Goal: Information Seeking & Learning: Find specific page/section

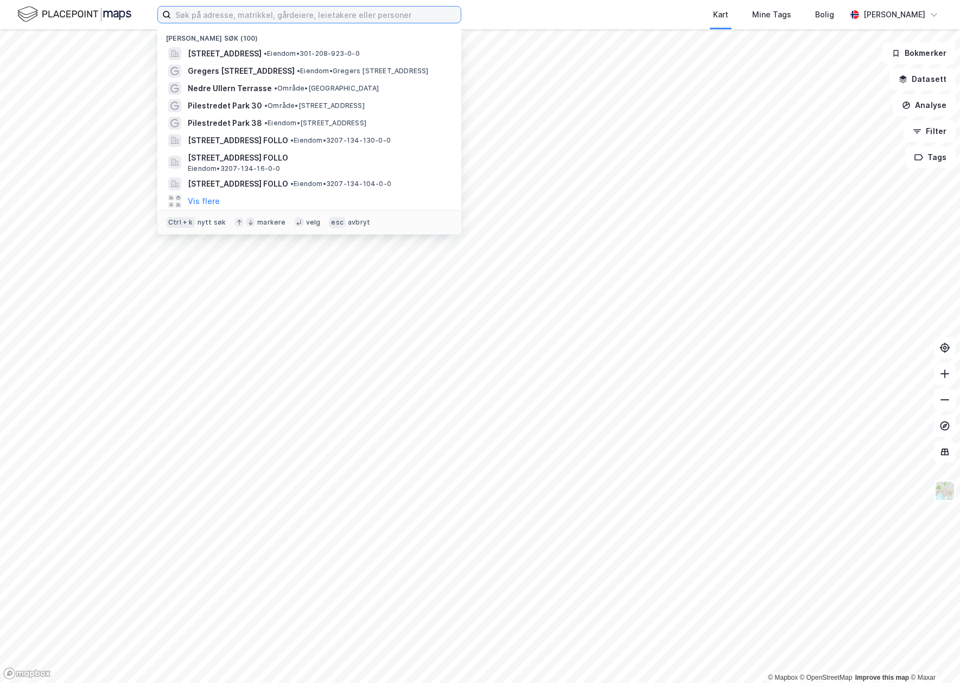
click at [317, 21] on input at bounding box center [316, 15] width 290 height 16
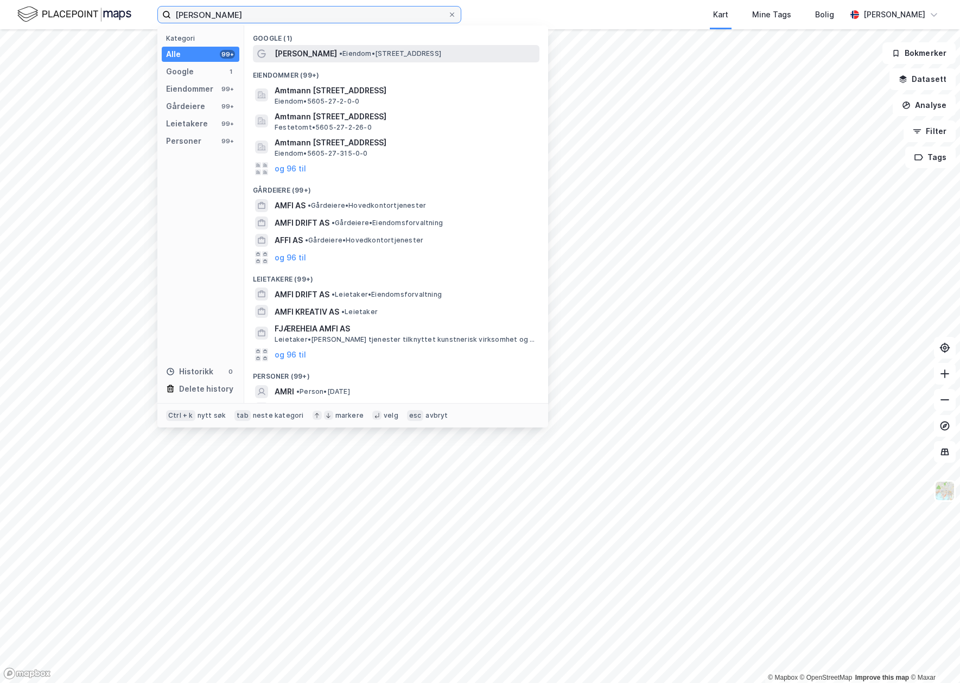
type input "[PERSON_NAME]"
click at [314, 53] on span "[PERSON_NAME]" at bounding box center [306, 53] width 62 height 13
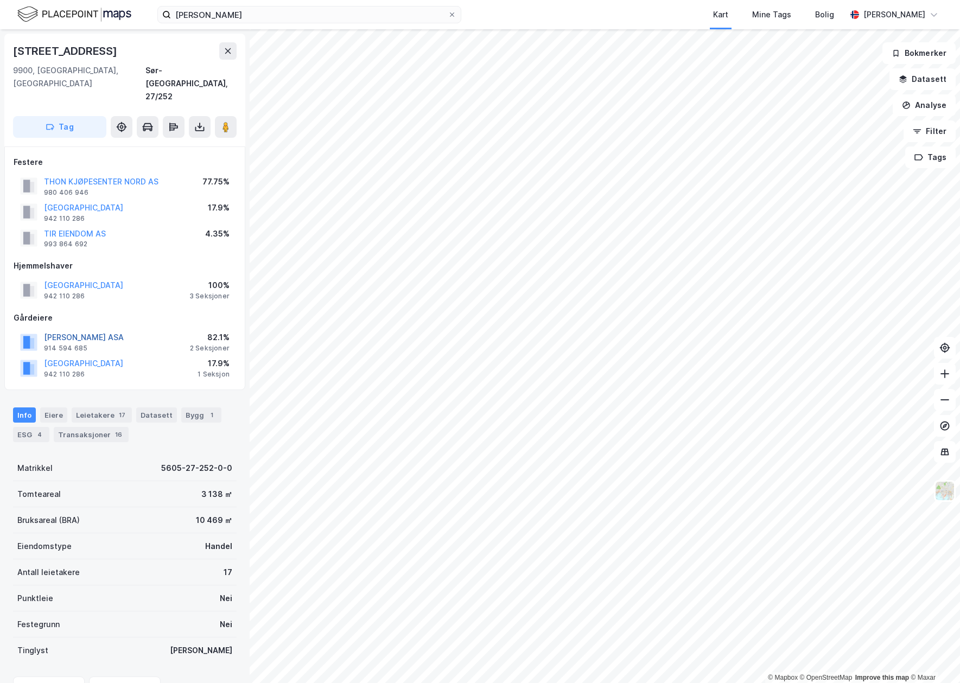
click at [0, 0] on button "[PERSON_NAME] ASA" at bounding box center [0, 0] width 0 height 0
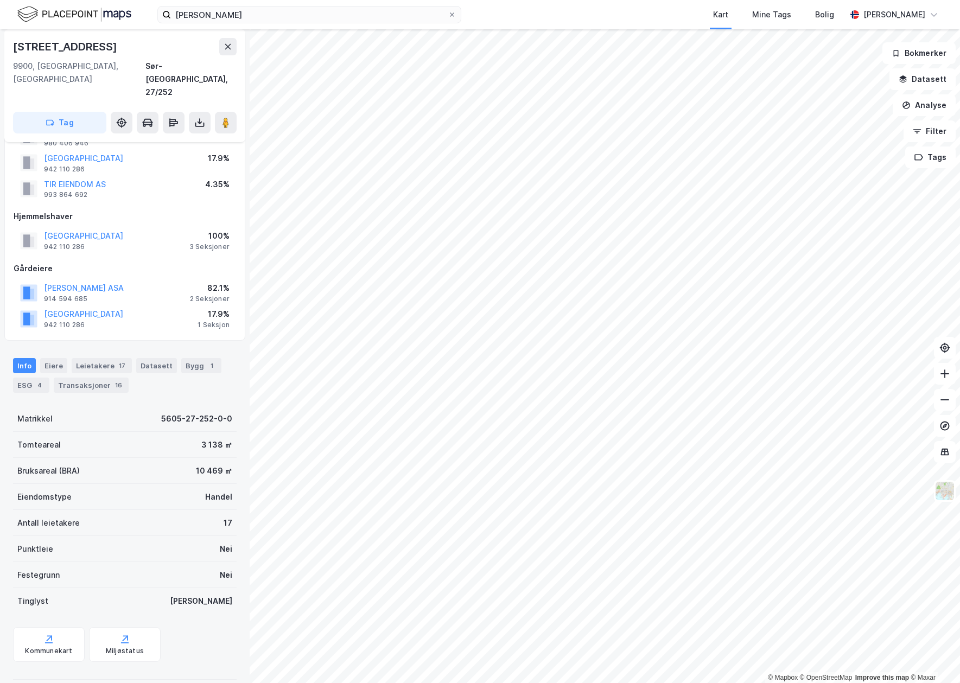
scroll to position [81, 0]
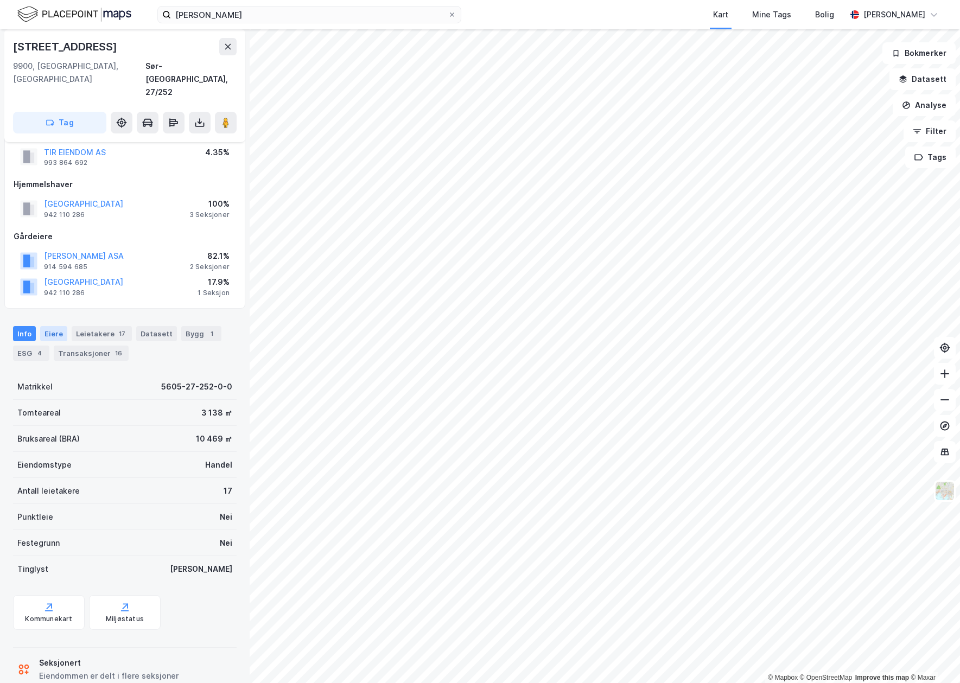
click at [60, 326] on div "Eiere" at bounding box center [53, 333] width 27 height 15
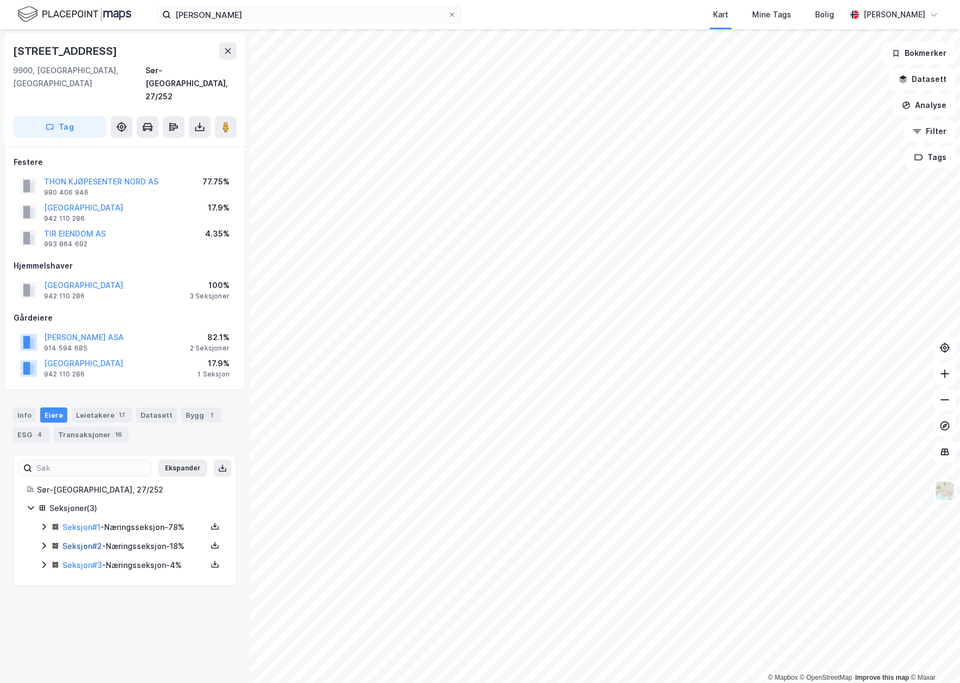
click at [70, 542] on link "Seksjon # 2" at bounding box center [82, 546] width 40 height 9
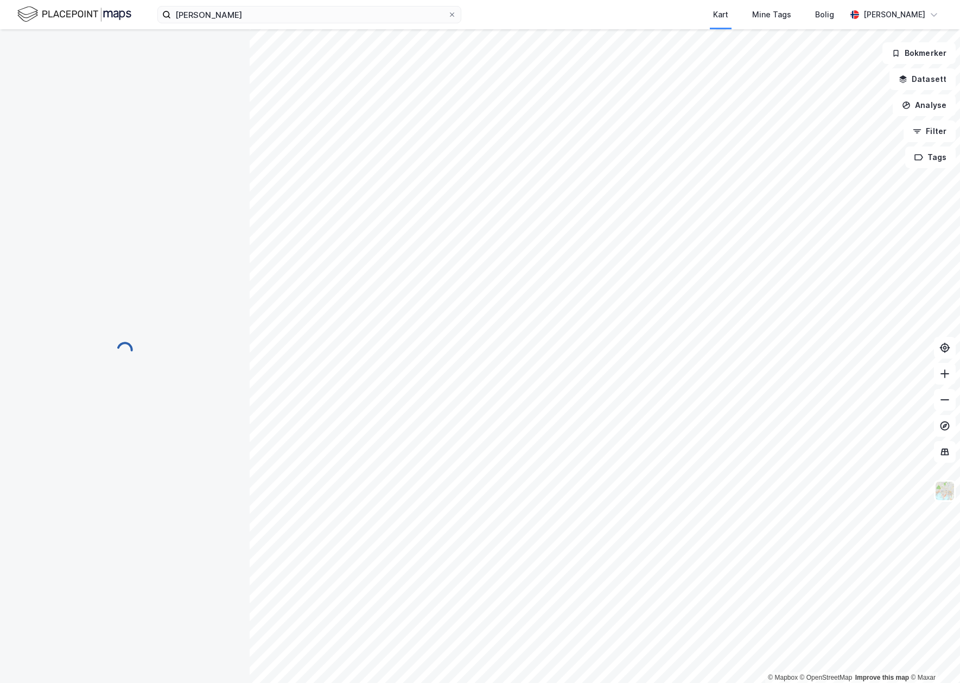
scroll to position [55, 0]
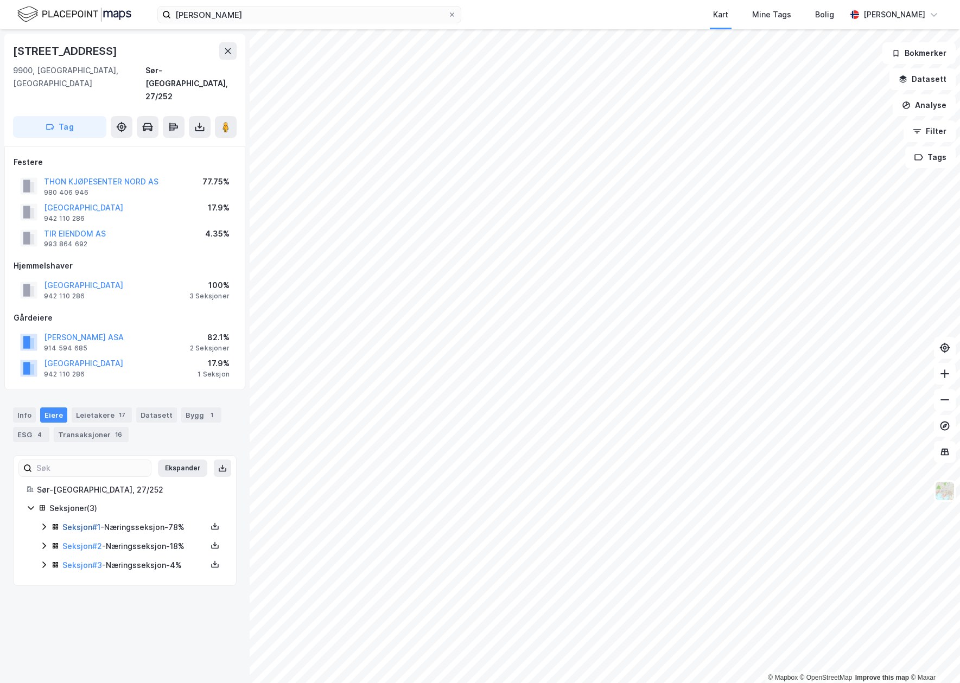
click at [79, 523] on link "Seksjon # 1" at bounding box center [81, 527] width 38 height 9
click at [77, 542] on link "Seksjon # 2" at bounding box center [82, 546] width 40 height 9
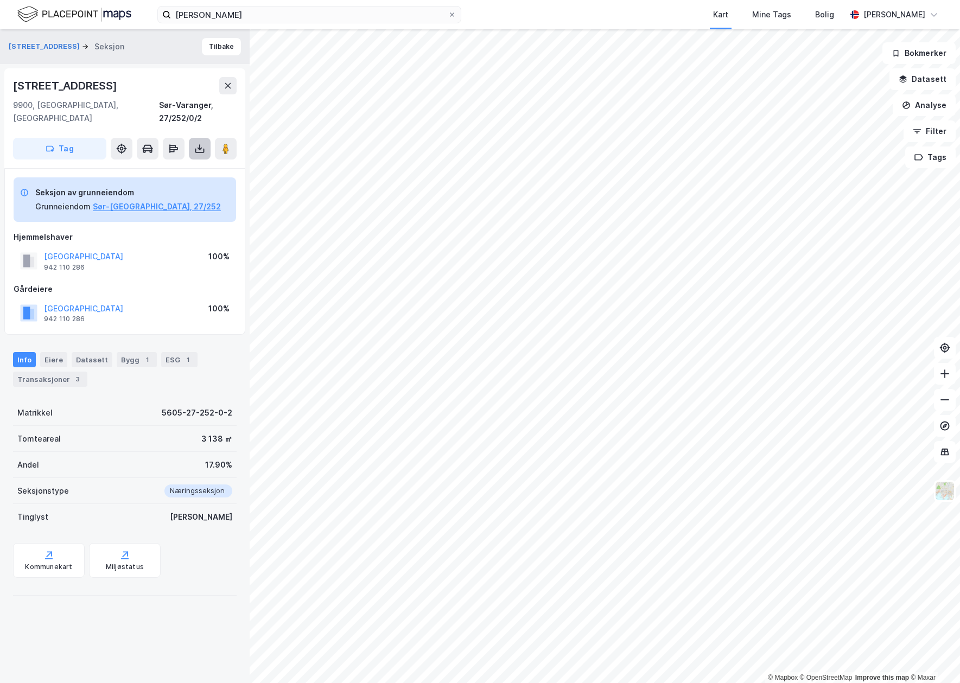
click at [194, 143] on icon at bounding box center [199, 148] width 11 height 11
click at [177, 166] on div "Last ned grunnbok" at bounding box center [146, 170] width 63 height 9
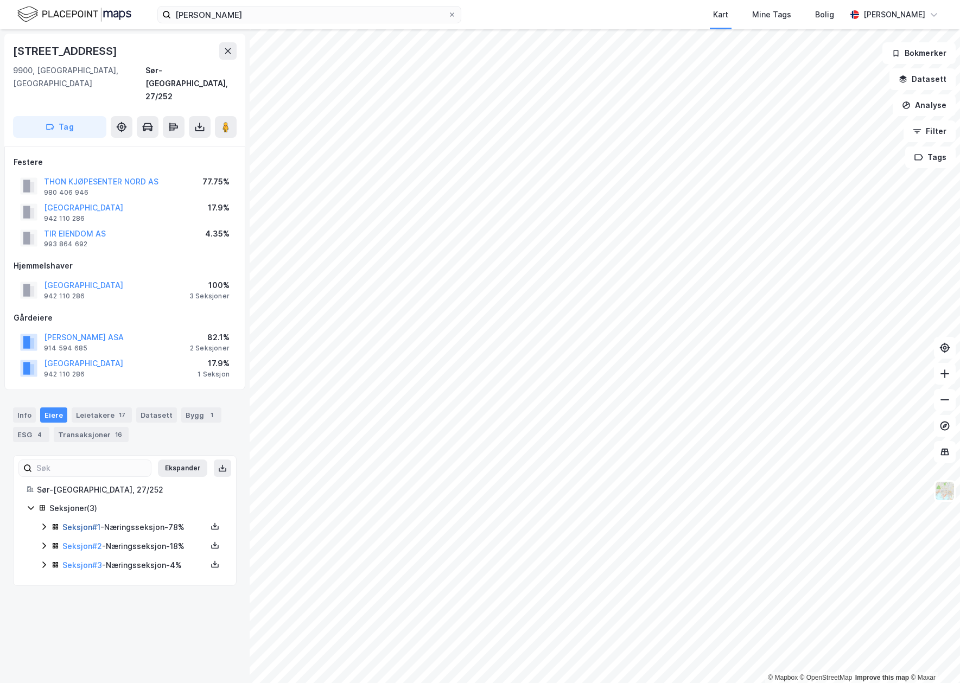
click at [88, 523] on link "Seksjon # 1" at bounding box center [81, 527] width 38 height 9
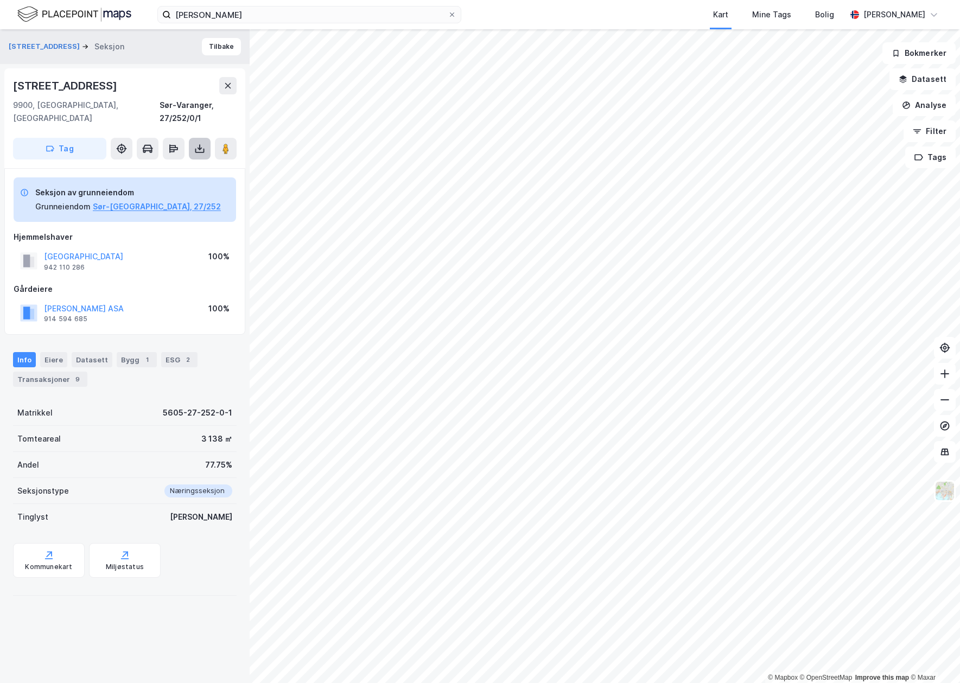
click at [198, 143] on icon at bounding box center [199, 148] width 11 height 11
click at [195, 162] on div "Last ned grunnbok" at bounding box center [153, 170] width 116 height 17
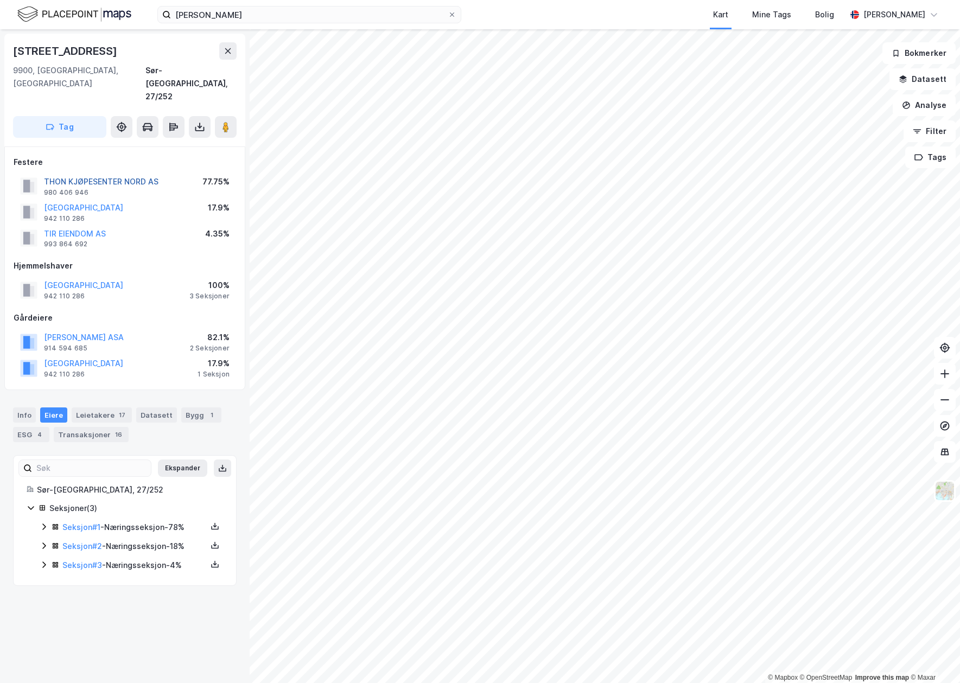
click at [0, 0] on button "THON KJØPESENTER NORD AS" at bounding box center [0, 0] width 0 height 0
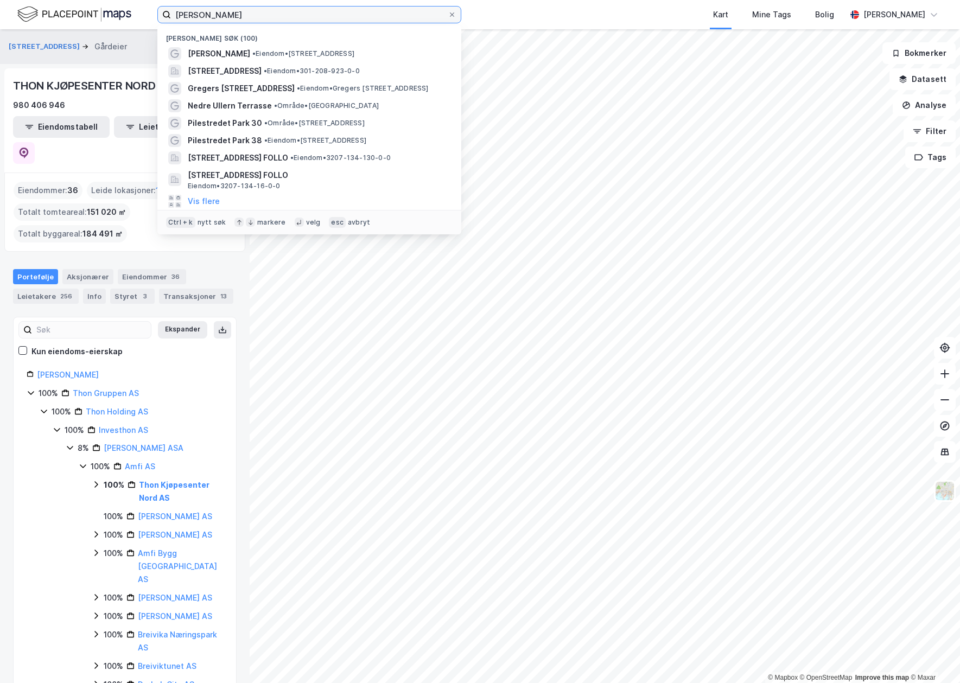
click at [281, 20] on input "[PERSON_NAME]" at bounding box center [309, 15] width 277 height 16
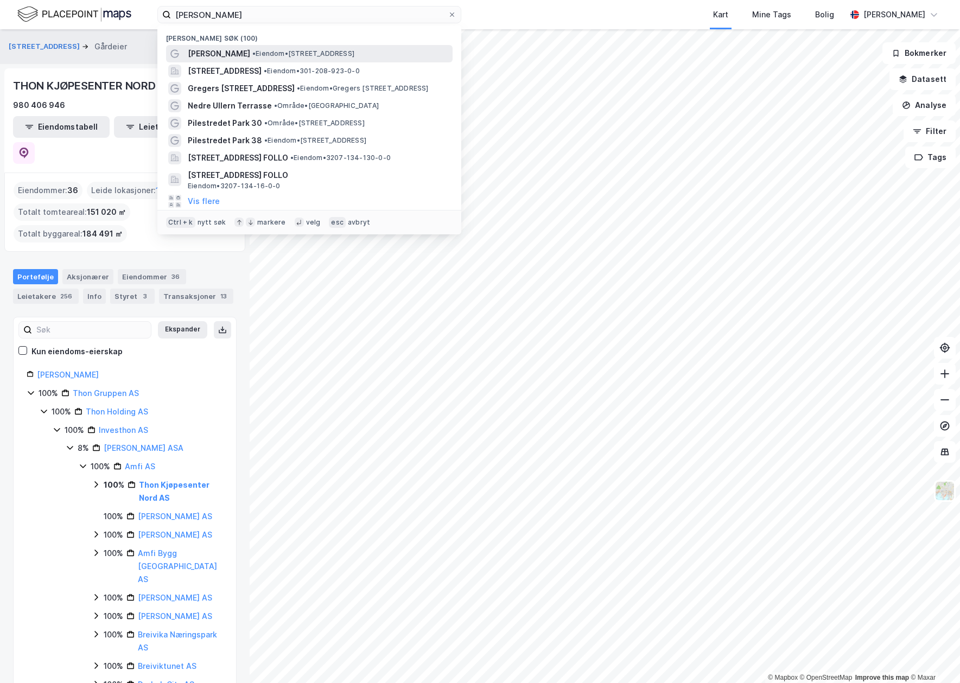
click at [287, 51] on span "• Eiendom • [STREET_ADDRESS]" at bounding box center [303, 53] width 102 height 9
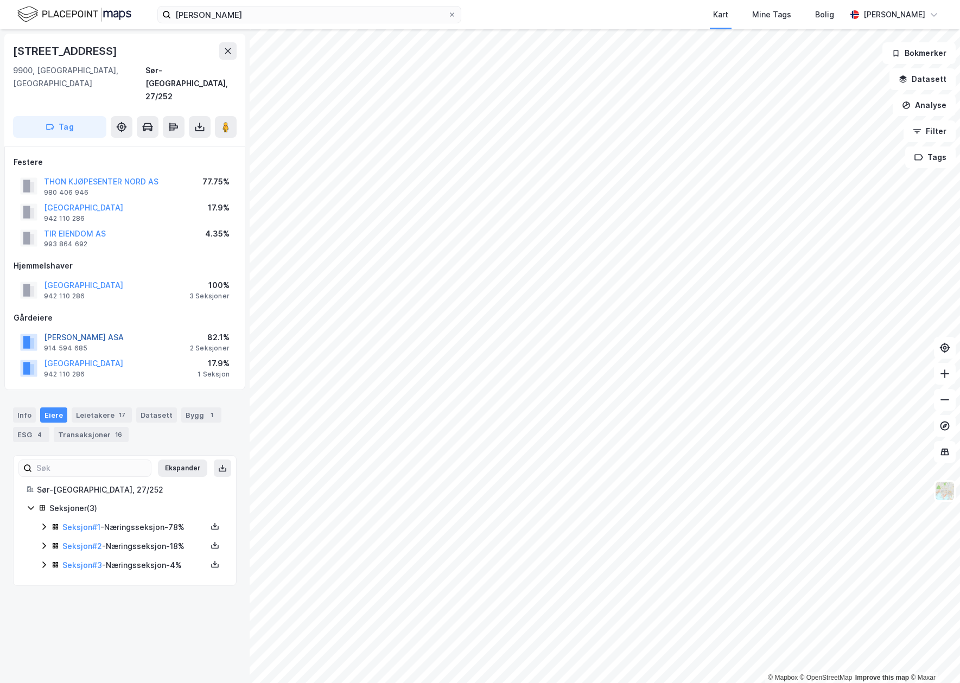
click at [0, 0] on button "[PERSON_NAME] ASA" at bounding box center [0, 0] width 0 height 0
drag, startPoint x: 228, startPoint y: 322, endPoint x: 210, endPoint y: 301, distance: 27.7
click at [210, 312] on div "Gårdeiere [PERSON_NAME] ASA 914 594 685 82.1% 2 Seksjoner SØR-[GEOGRAPHIC_DATA]…" at bounding box center [125, 346] width 223 height 69
click at [0, 0] on button "TIR EIENDOM AS" at bounding box center [0, 0] width 0 height 0
